Goal: Transaction & Acquisition: Subscribe to service/newsletter

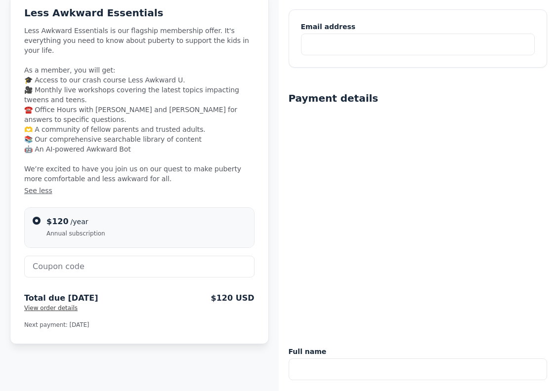
scroll to position [75, 0]
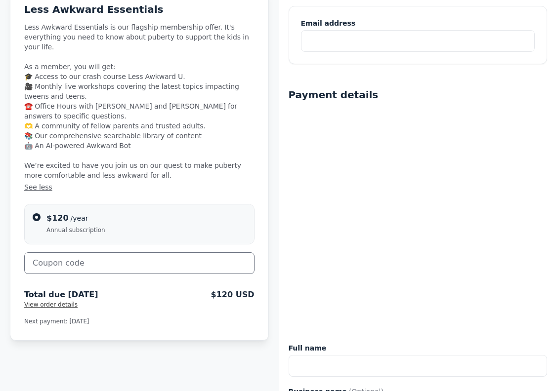
click at [83, 252] on input "text" at bounding box center [139, 263] width 230 height 22
paste input "CHECKITOUT"
type input "CHECKITOUT"
click at [238, 252] on button "Apply" at bounding box center [232, 262] width 44 height 20
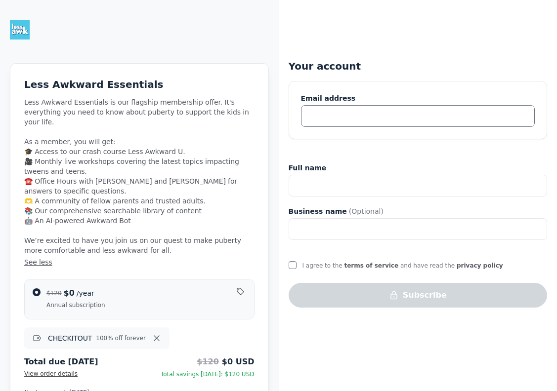
click at [358, 106] on input "text" at bounding box center [418, 116] width 234 height 22
type input "elizabeth.segran@gmail.com"
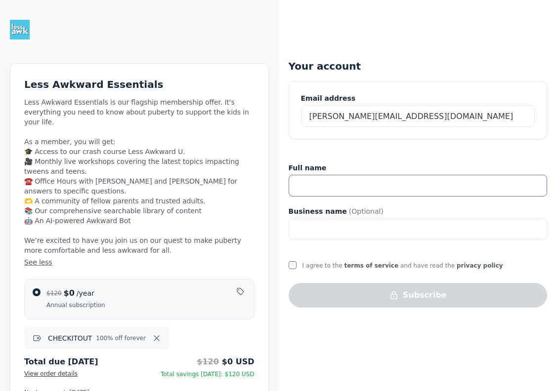
type input "Elizabeth Rani Segran"
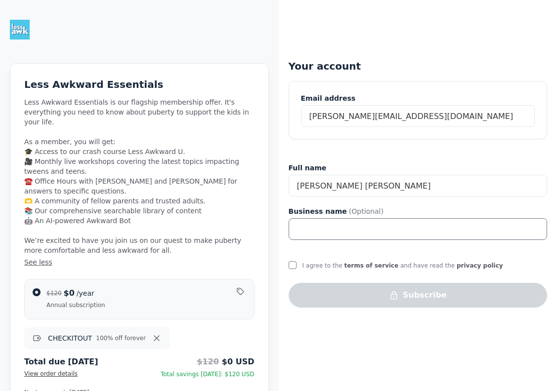
type input "Fast Company Magazine"
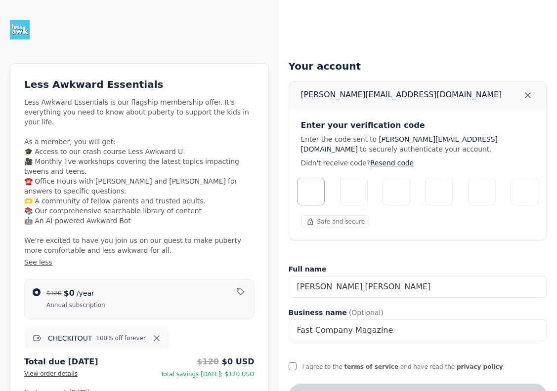
scroll to position [33, 0]
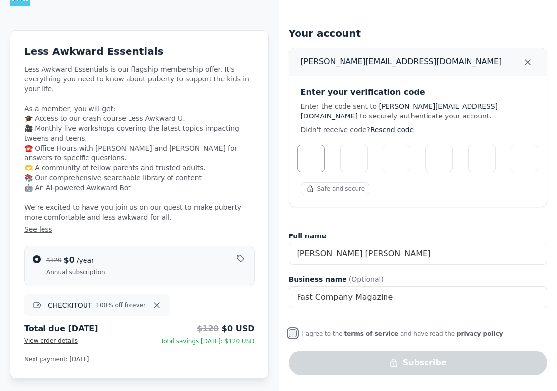
click at [294, 335] on input "I agree to the terms of service and have read the privacy policy" at bounding box center [293, 334] width 8 height 8
checkbox input "true"
click at [312, 161] on input "Please enter verification code. Digit 1" at bounding box center [311, 159] width 28 height 28
type input "6"
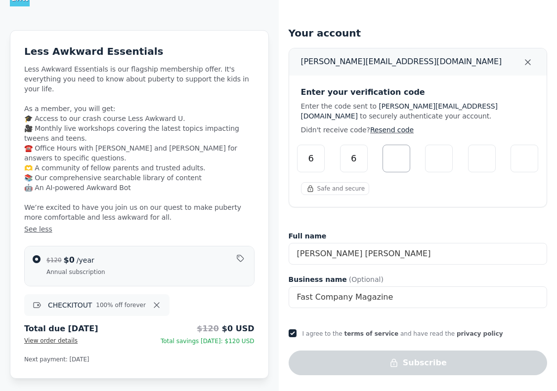
type input "9"
type input "1"
type input "2"
click at [482, 162] on input "2" at bounding box center [482, 159] width 28 height 28
click at [526, 158] on input "Digit 6" at bounding box center [524, 159] width 28 height 28
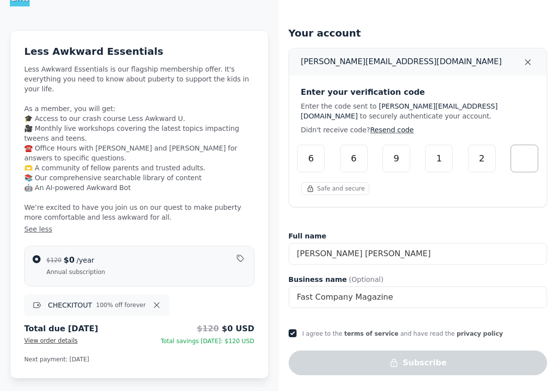
type input "4"
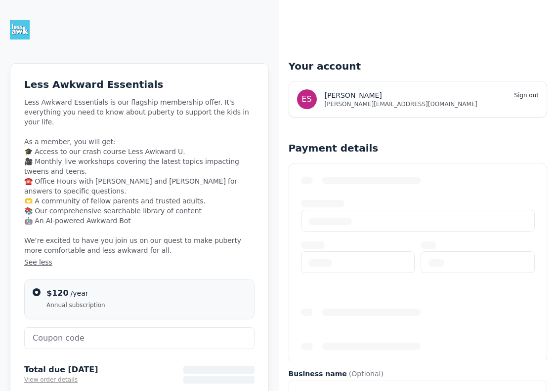
scroll to position [23, 0]
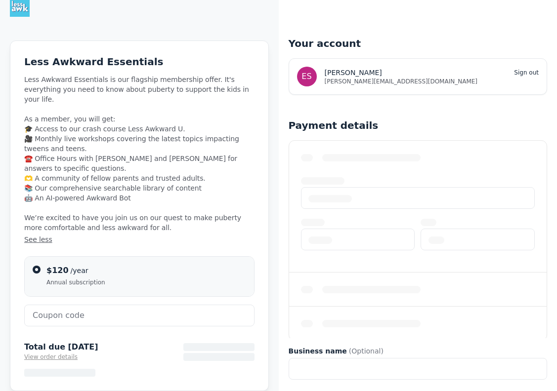
type input "CHECKITOUT"
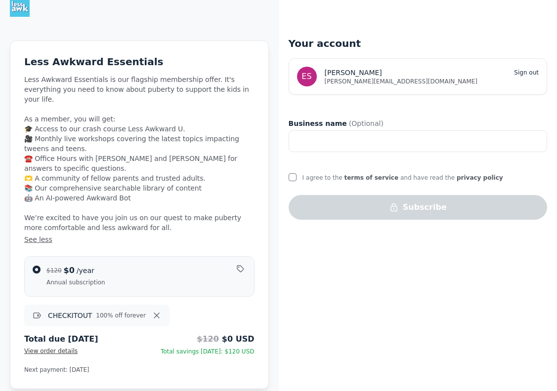
scroll to position [21, 0]
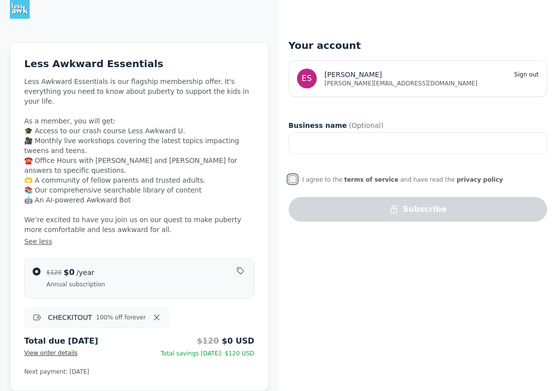
click at [290, 181] on input "I agree to the terms of service and have read the privacy policy" at bounding box center [293, 179] width 8 height 8
checkbox input "true"
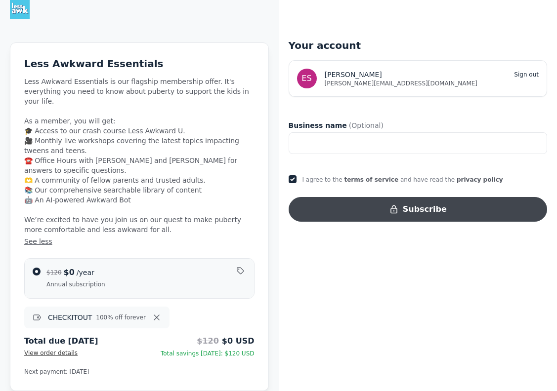
click at [381, 210] on button "Subscribe" at bounding box center [418, 209] width 259 height 25
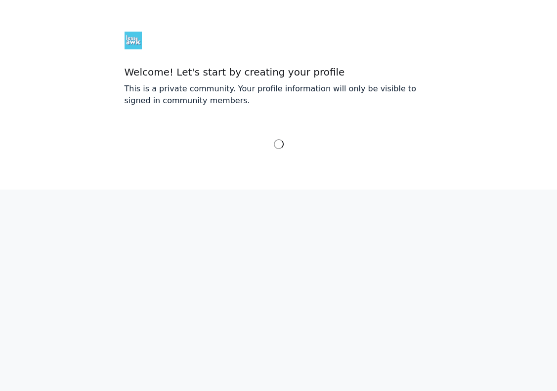
select select "Eastern Time (US & Canada)"
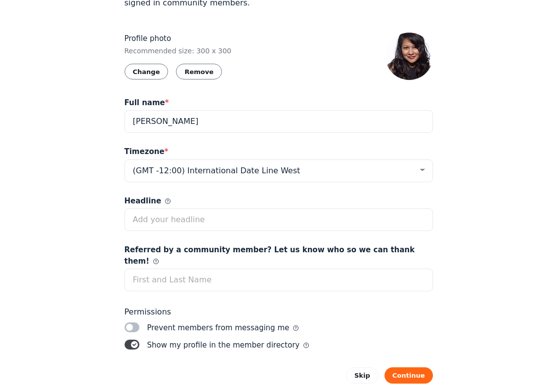
scroll to position [111, 0]
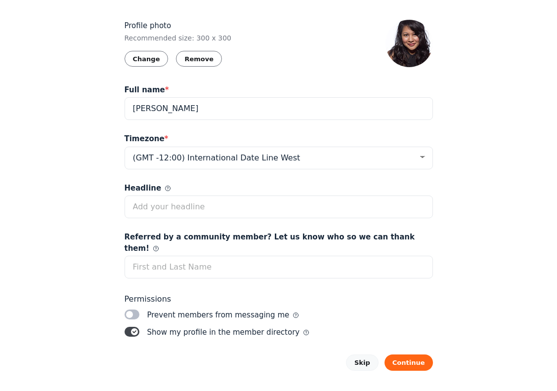
click at [362, 356] on button "Skip" at bounding box center [362, 363] width 33 height 16
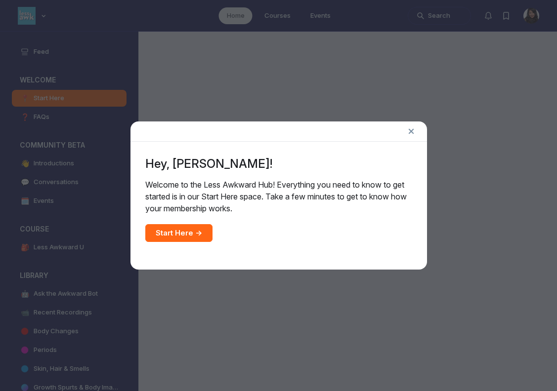
scroll to position [2869, 1892]
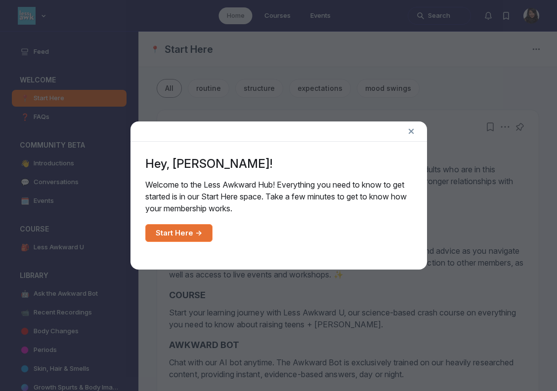
click at [162, 233] on link "Start Here →" at bounding box center [178, 233] width 67 height 18
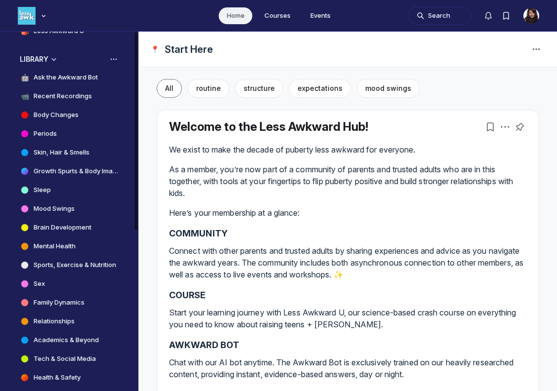
scroll to position [217, 0]
click at [68, 118] on h4 "Body Changes" at bounding box center [56, 115] width 45 height 10
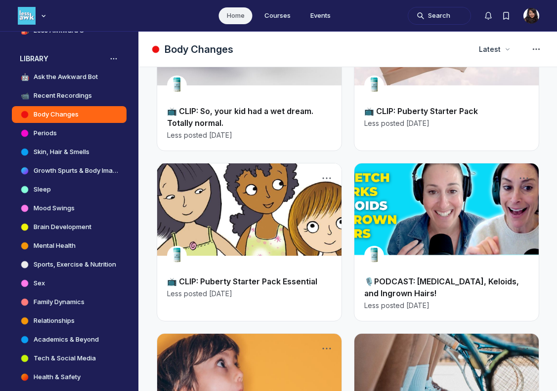
scroll to position [371, 0]
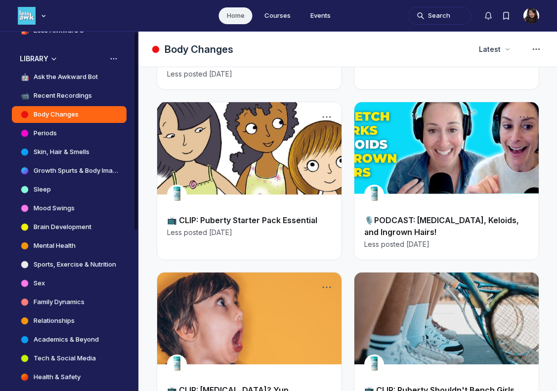
click at [51, 134] on h4 "Periods" at bounding box center [45, 133] width 23 height 10
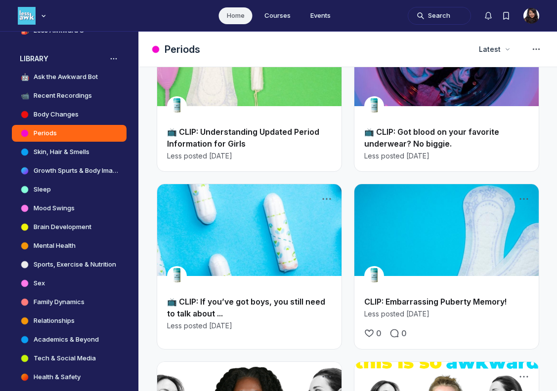
scroll to position [98, 0]
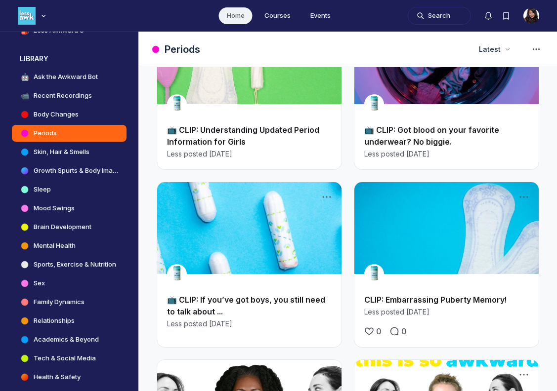
click at [257, 122] on div "📺 CLIP: Understanding Updated Period Information for Girls Less posted [DATE]" at bounding box center [249, 141] width 184 height 55
click at [257, 97] on link "Main Content" at bounding box center [249, 58] width 184 height 92
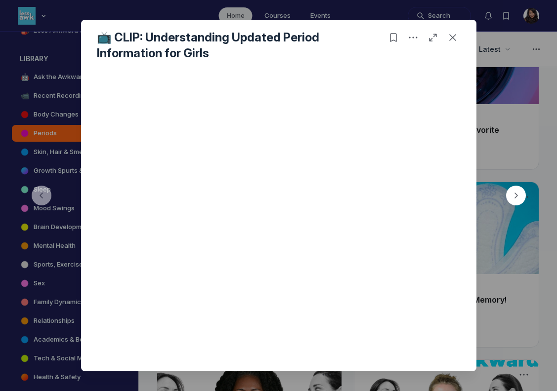
scroll to position [265, 0]
click at [455, 33] on icon "Close post" at bounding box center [453, 38] width 10 height 10
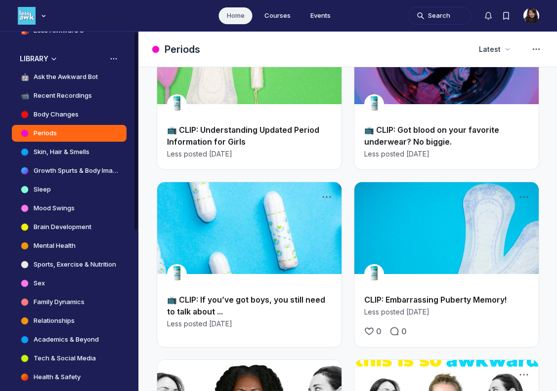
click at [57, 212] on h4 "Mood Swings" at bounding box center [54, 209] width 41 height 10
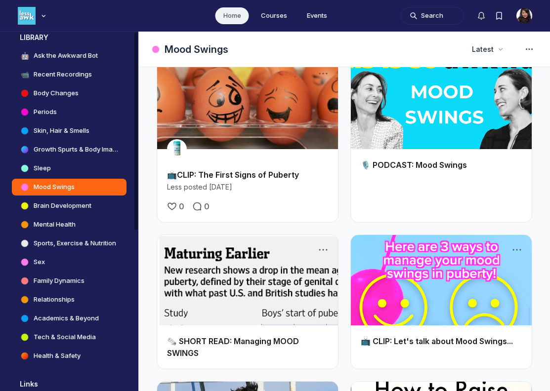
scroll to position [217, 0]
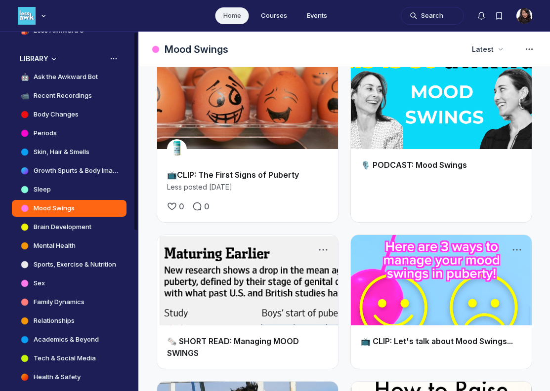
click at [99, 168] on h4 "Growth Spurts & Body Image" at bounding box center [76, 171] width 85 height 10
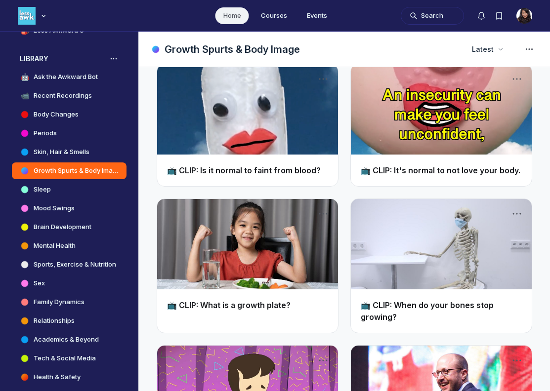
scroll to position [739, 0]
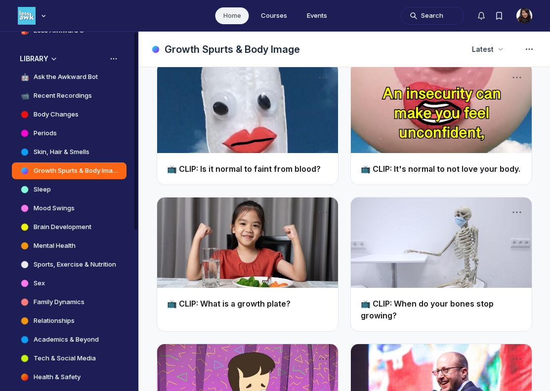
click at [74, 117] on h4 "Body Changes" at bounding box center [56, 115] width 45 height 10
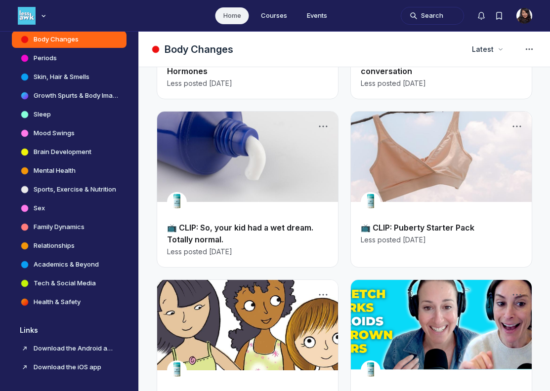
scroll to position [245, 0]
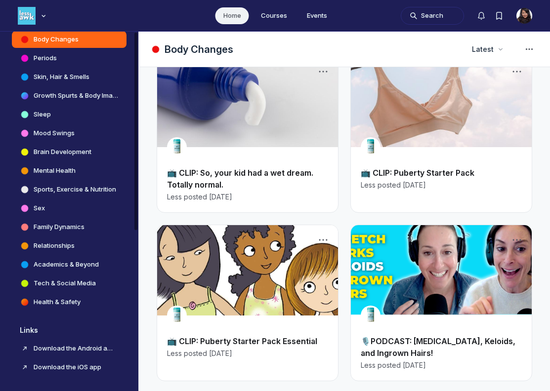
click at [59, 74] on h4 "Skin, Hair & Smells" at bounding box center [62, 77] width 56 height 10
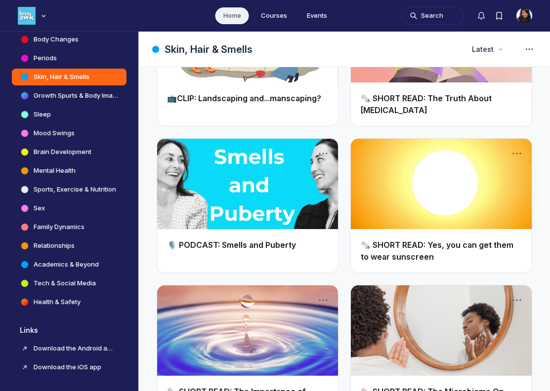
scroll to position [819, 0]
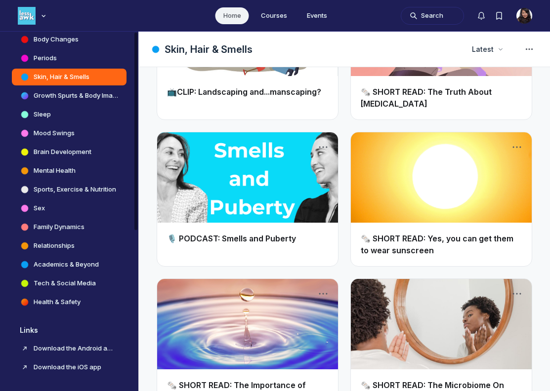
click at [75, 137] on h4 "Mood Swings" at bounding box center [54, 133] width 41 height 10
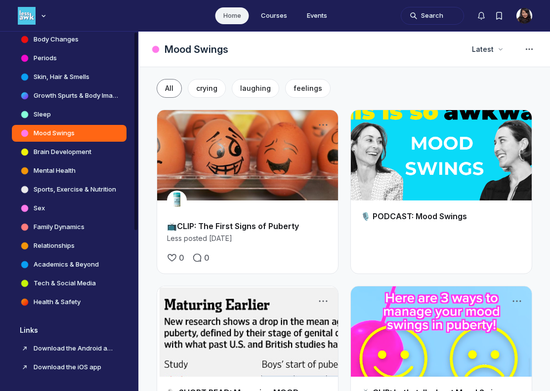
click at [81, 191] on h4 "Sports, Exercise & Nutrition" at bounding box center [75, 190] width 83 height 10
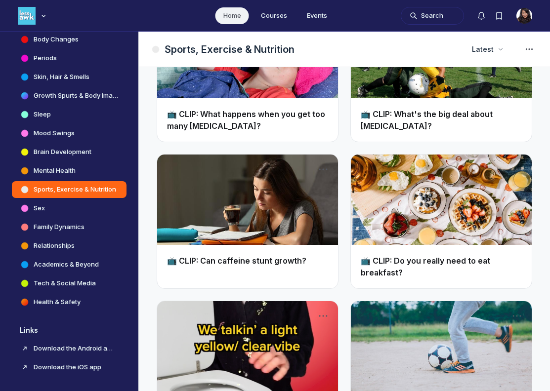
scroll to position [1087, 0]
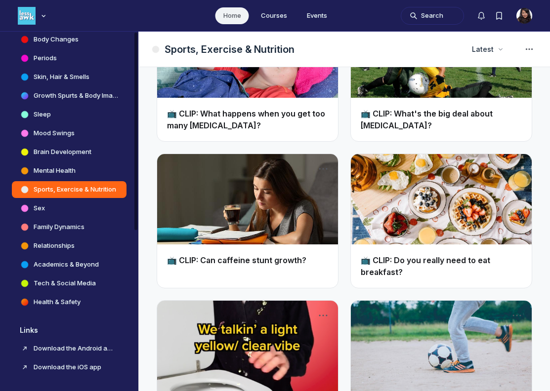
click at [71, 223] on h4 "Family Dynamics" at bounding box center [59, 227] width 51 height 10
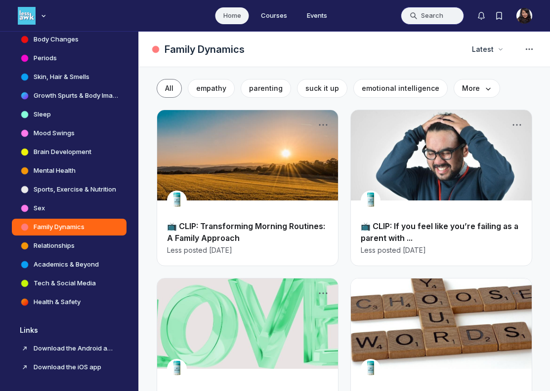
click at [435, 14] on button "Search" at bounding box center [432, 16] width 63 height 18
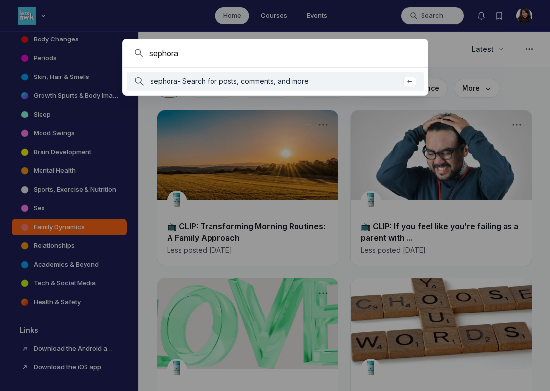
type input "sephora"
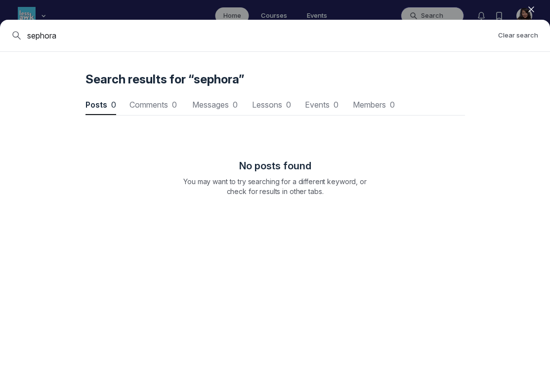
scroll to position [1337, 2977]
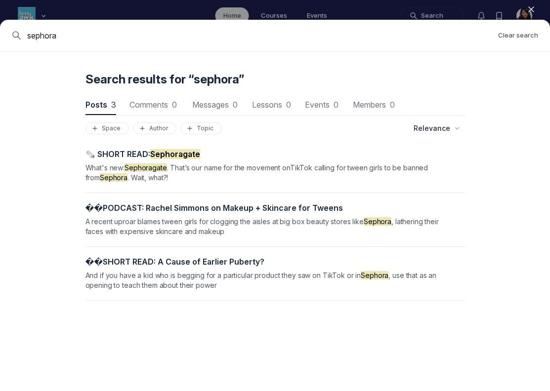
click at [223, 170] on span "What's new: Sephoragate . That’s our name for the movement onTikTok calling for…" at bounding box center [256, 173] width 343 height 18
